Goal: Check status

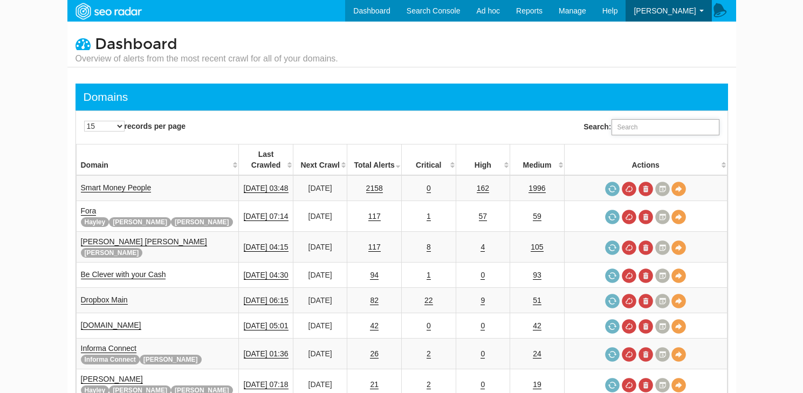
click at [669, 130] on input "Search:" at bounding box center [666, 127] width 108 height 16
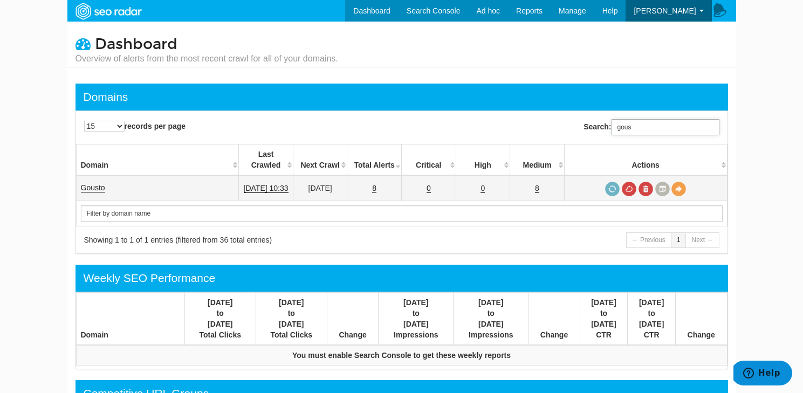
type input "gous"
click at [376, 184] on link "8" at bounding box center [374, 188] width 4 height 9
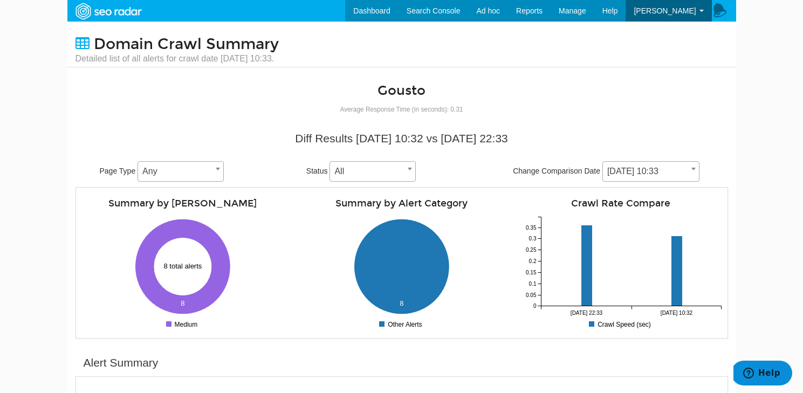
click at [648, 170] on span "[DATE] 10:33" at bounding box center [651, 171] width 96 height 15
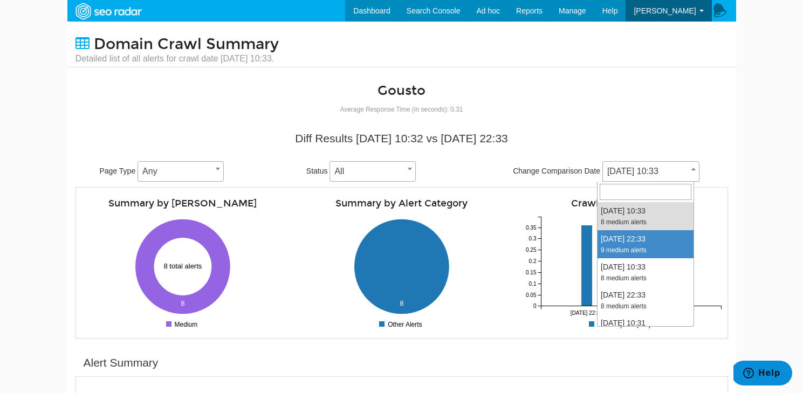
select select "2018533"
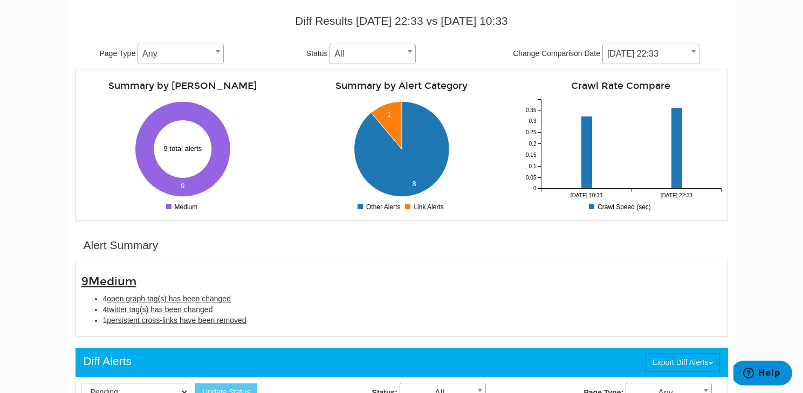
scroll to position [116, 0]
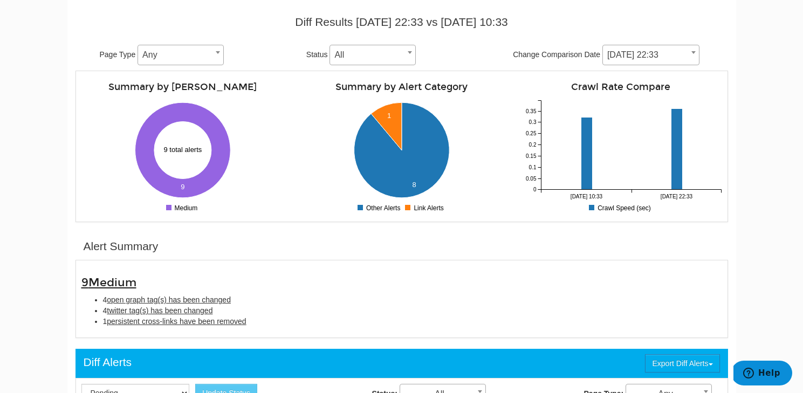
click at [662, 52] on span "[DATE] 22:33" at bounding box center [651, 54] width 96 height 15
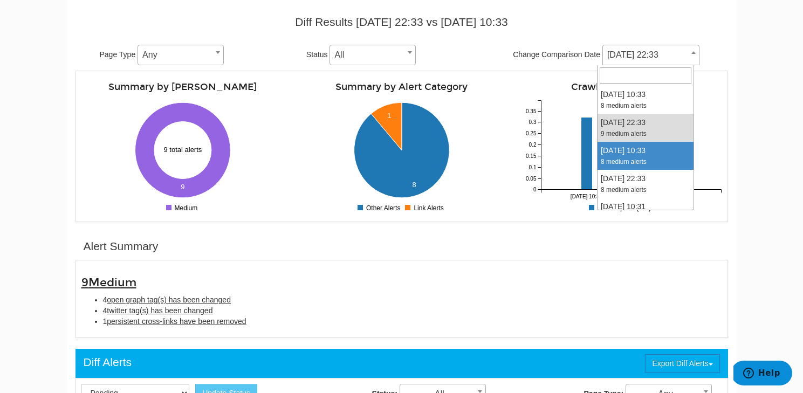
select select "2017235"
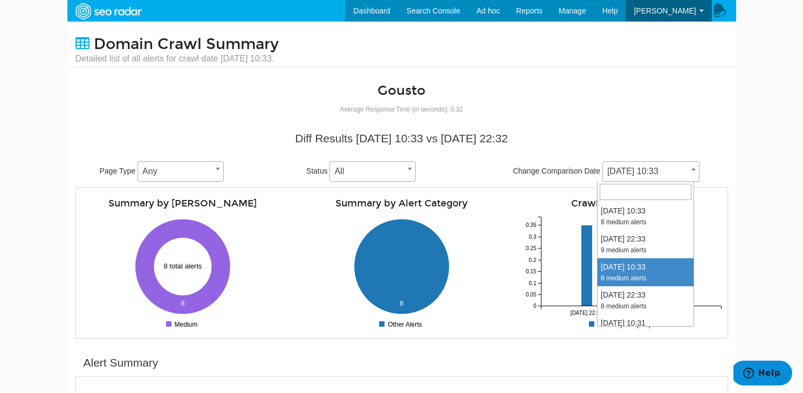
click at [638, 169] on span "[DATE] 10:33" at bounding box center [651, 171] width 96 height 15
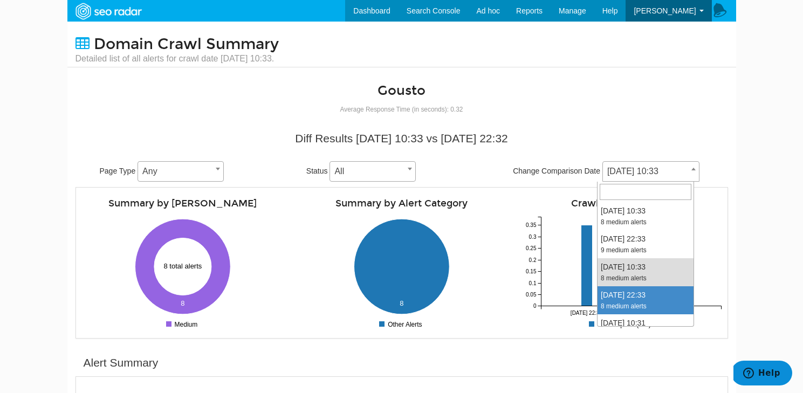
select select "2016032"
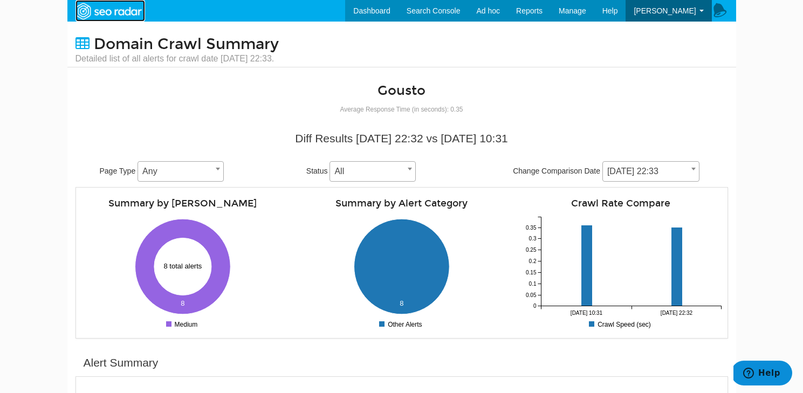
click at [120, 11] on img at bounding box center [108, 11] width 74 height 19
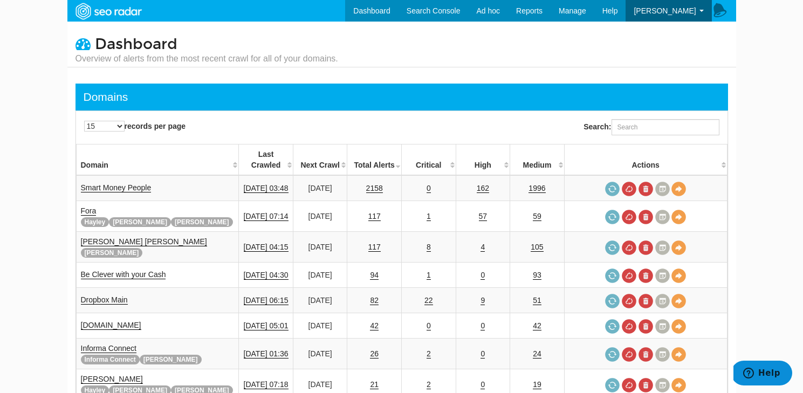
scroll to position [43, 0]
